Goal: Task Accomplishment & Management: Use online tool/utility

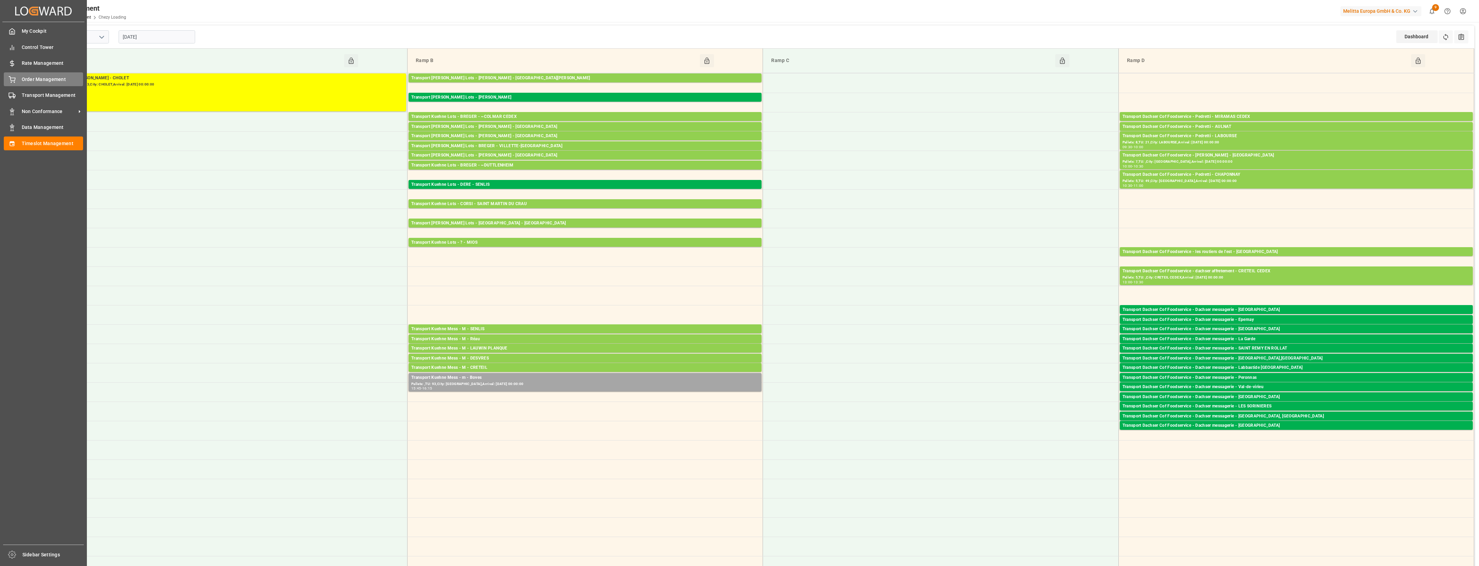
click at [23, 77] on span "Order Management" at bounding box center [53, 79] width 62 height 7
